Goal: Check status: Check status

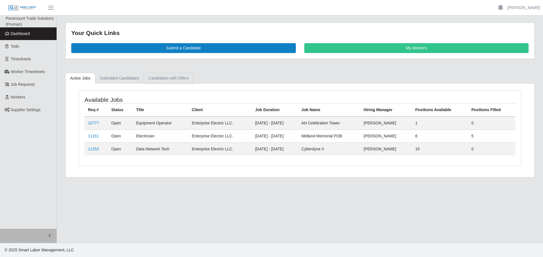
click at [168, 81] on link "Candidates with Offers" at bounding box center [168, 78] width 49 height 11
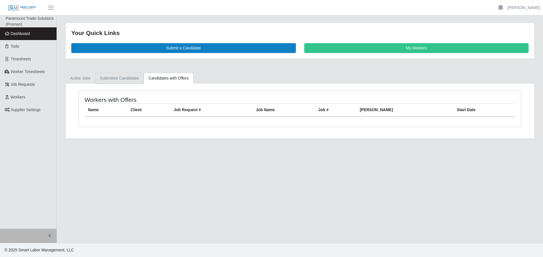
click at [132, 78] on link "Submitted Candidates" at bounding box center [119, 78] width 49 height 11
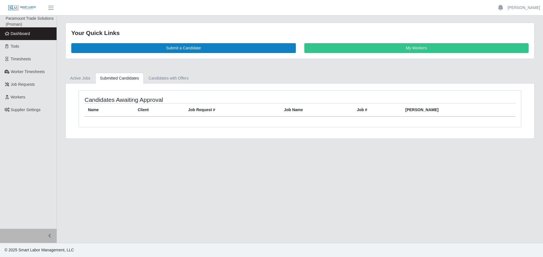
click at [88, 72] on div "Your Quick Links Submit a Candidate My Workers Active Jobs Submitted Candidates…" at bounding box center [300, 81] width 486 height 116
